Goal: Task Accomplishment & Management: Use online tool/utility

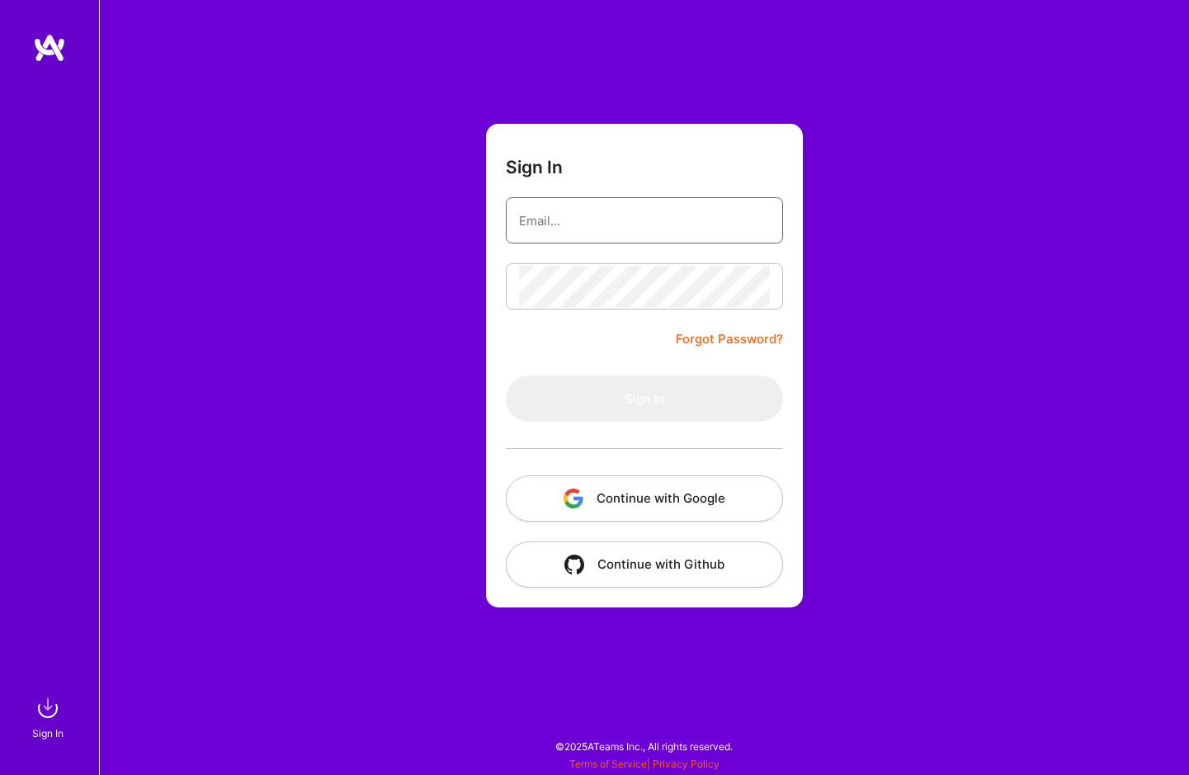
type input "[EMAIL_ADDRESS][PERSON_NAME][PERSON_NAME][DOMAIN_NAME]"
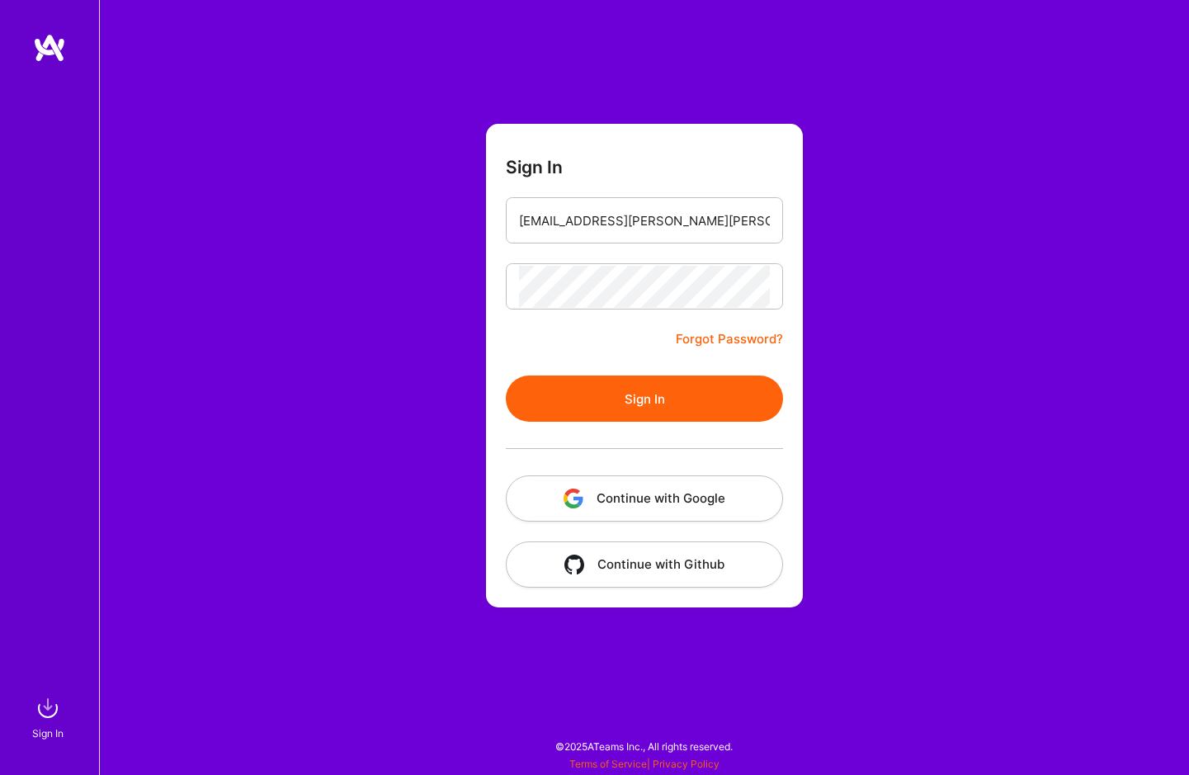
click at [621, 343] on form "Sign In [EMAIL_ADDRESS][PERSON_NAME][PERSON_NAME][DOMAIN_NAME] Forgot Password?…" at bounding box center [644, 366] width 317 height 484
click at [625, 402] on button "Sign In" at bounding box center [644, 399] width 277 height 46
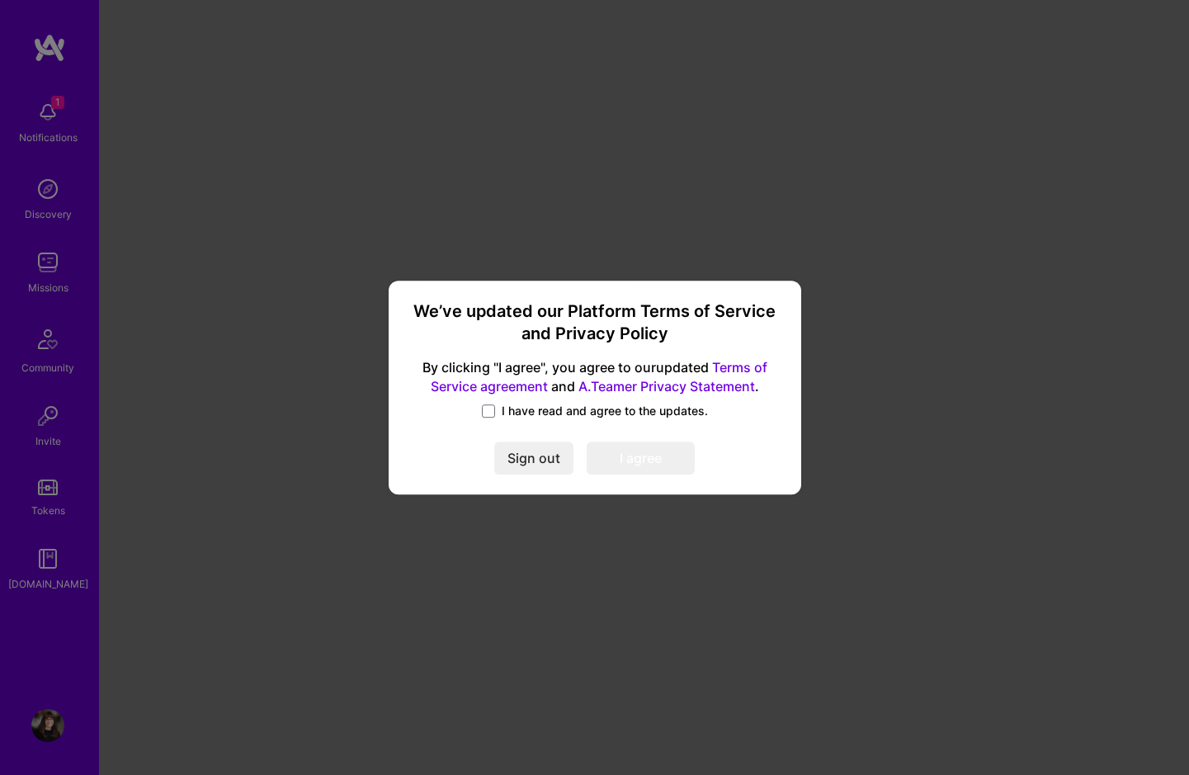
click at [486, 401] on div "We’ve updated our Platform Terms of Service and Privacy Policy By clicking "I a…" at bounding box center [594, 387] width 399 height 201
click at [489, 406] on span at bounding box center [488, 410] width 13 height 13
click at [0, 0] on input "I have read and agree to the updates." at bounding box center [0, 0] width 0 height 0
click at [614, 457] on button "I agree" at bounding box center [641, 458] width 108 height 33
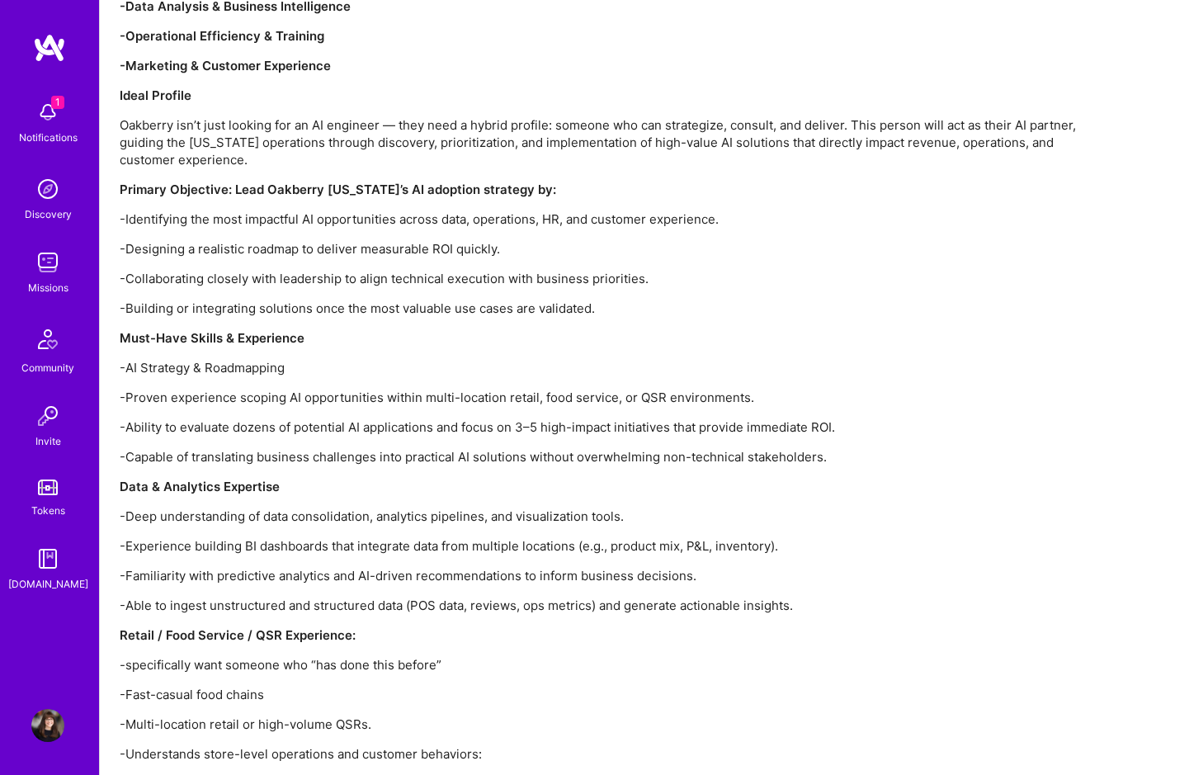
scroll to position [2073, 0]
